Goal: Complete application form

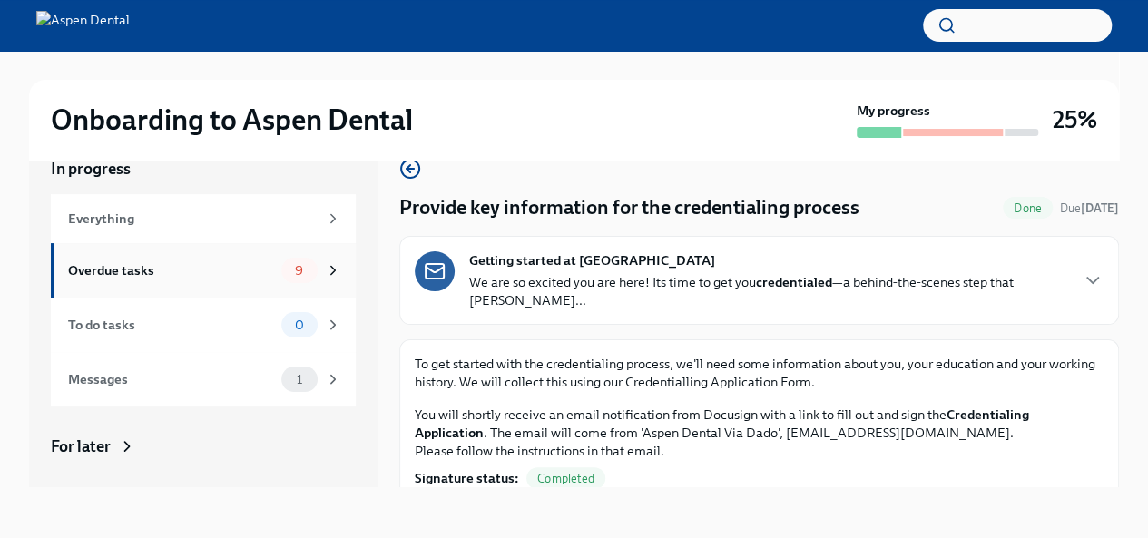
scroll to position [59, 0]
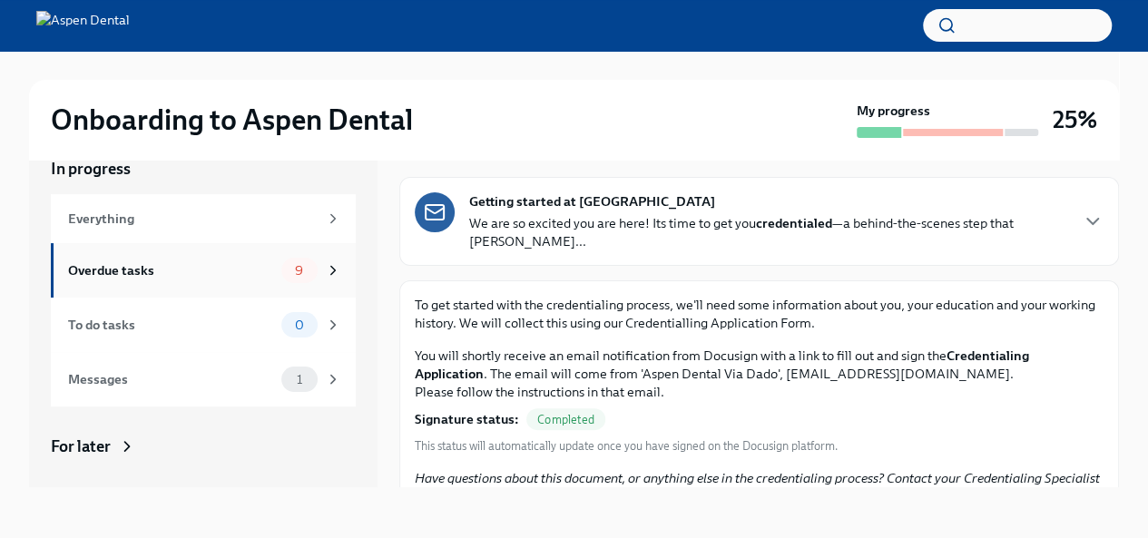
click at [240, 258] on div "Overdue tasks 9" at bounding box center [204, 270] width 273 height 25
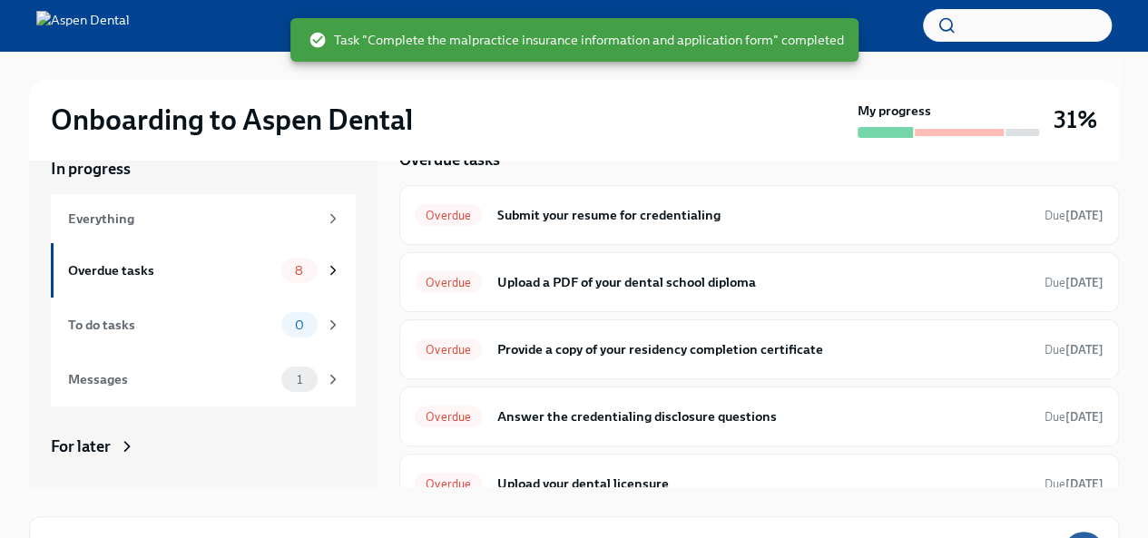
scroll to position [9, 0]
click at [773, 218] on h6 "Submit your resume for credentialing" at bounding box center [763, 215] width 534 height 20
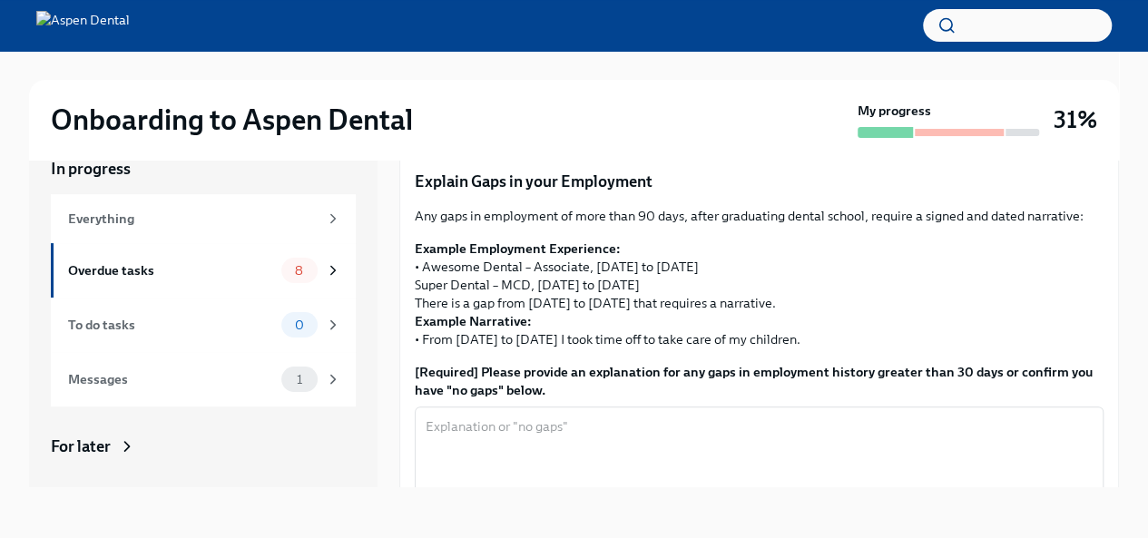
scroll to position [575, 0]
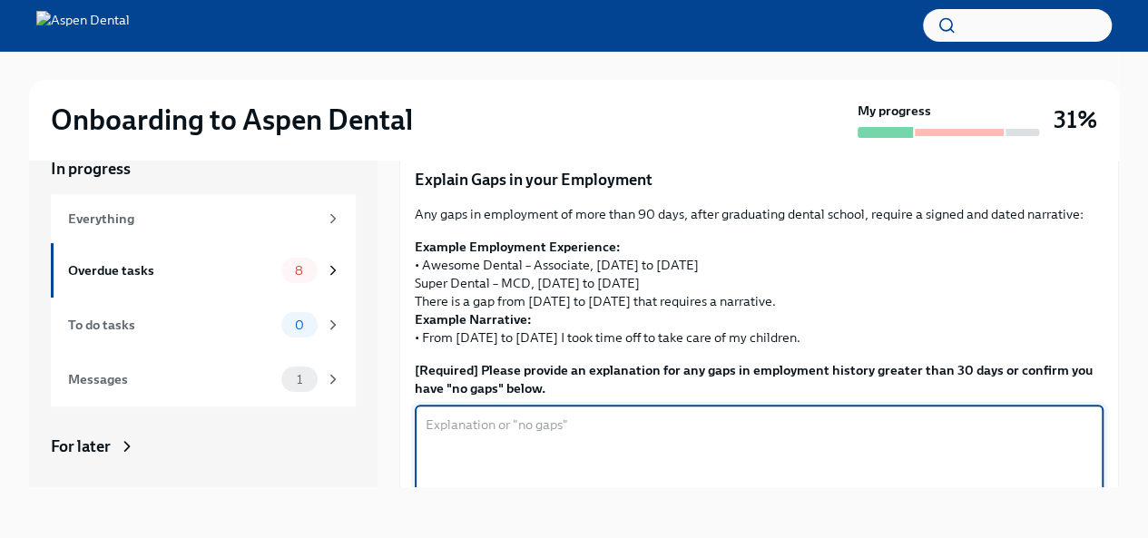
click at [775, 422] on textarea "[Required] Please provide an explanation for any gaps in employment history gre…" at bounding box center [759, 457] width 667 height 87
click at [821, 414] on textarea "Family illness after graduation, completion of National Board exams, completion…" at bounding box center [759, 457] width 667 height 87
click at [1005, 415] on textarea "Family illness after graduation, completion of National Board exams, and comple…" at bounding box center [759, 457] width 667 height 87
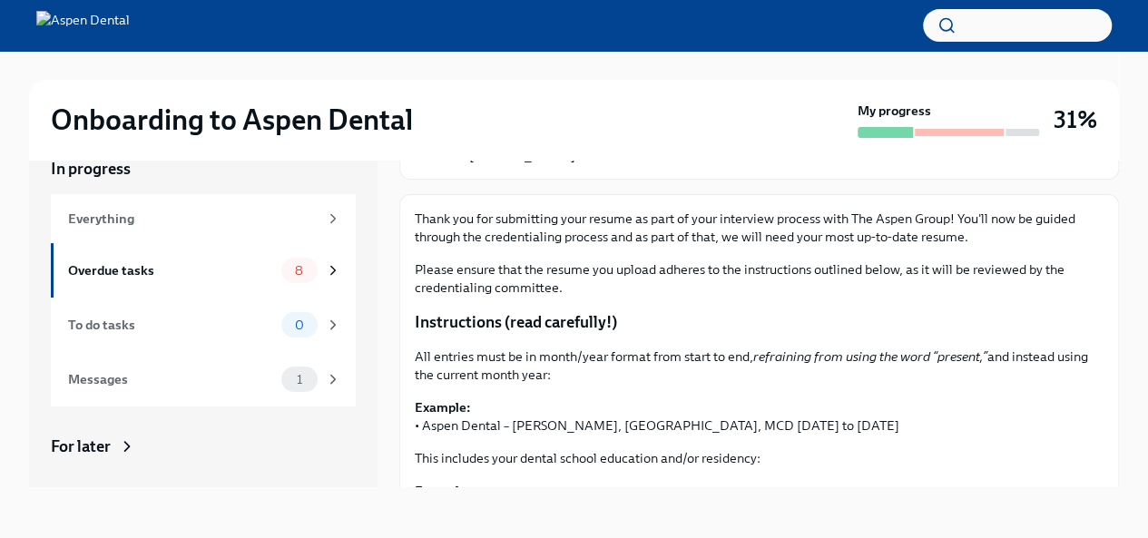
scroll to position [144, 0]
type textarea "Family illness after graduation, completion of National Board exams, and comple…"
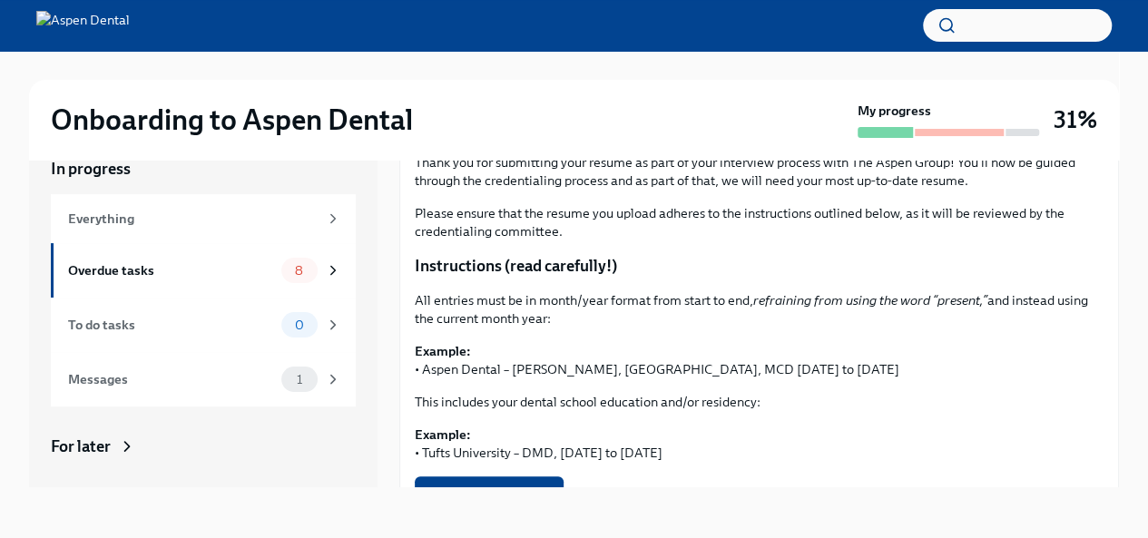
scroll to position [192, 0]
